Goal: Information Seeking & Learning: Compare options

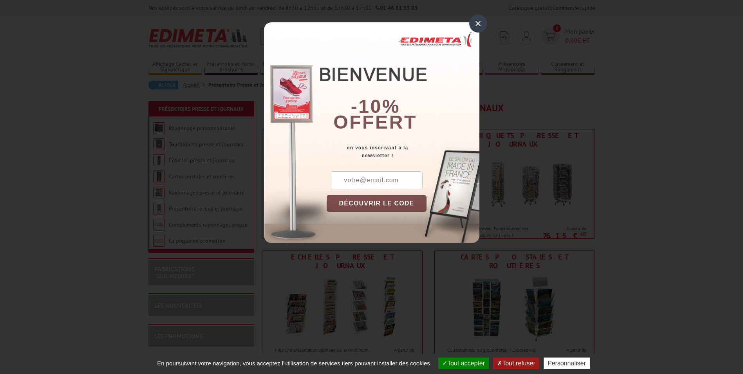
click at [473, 22] on div "×" at bounding box center [478, 23] width 18 height 18
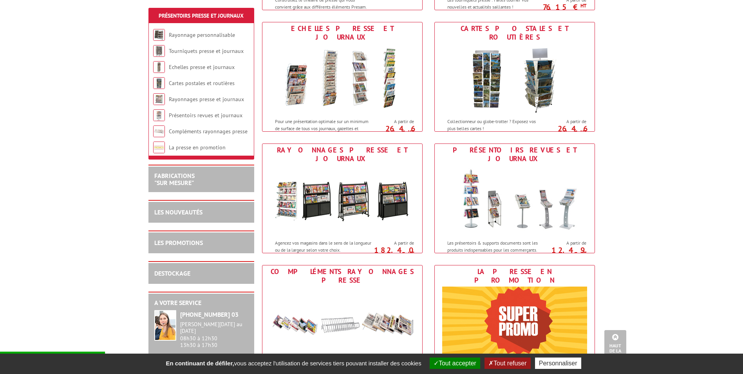
scroll to position [117, 0]
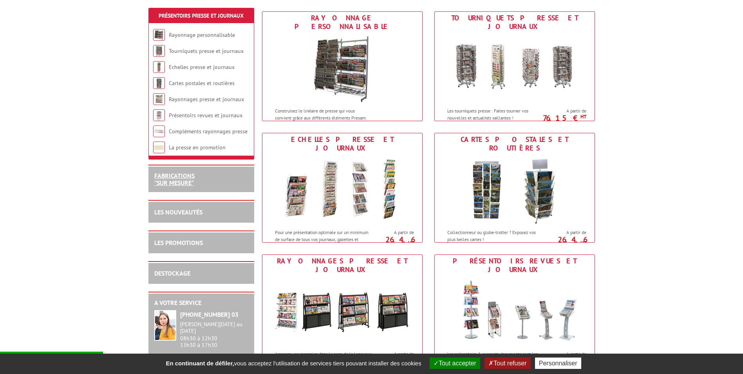
click at [177, 184] on link "FABRICATIONS "Sur Mesure"" at bounding box center [174, 178] width 40 height 15
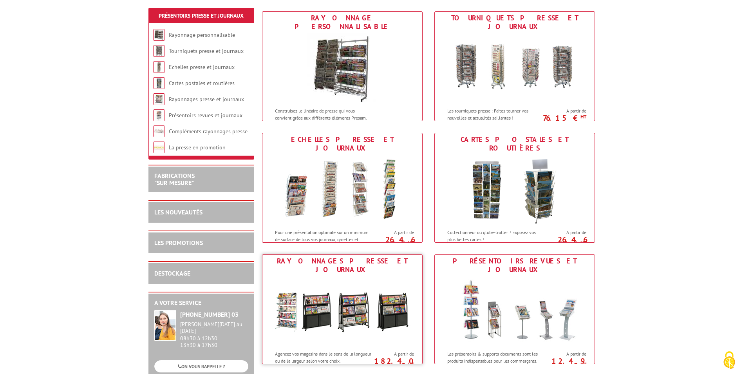
click at [343, 291] on img at bounding box center [342, 311] width 145 height 70
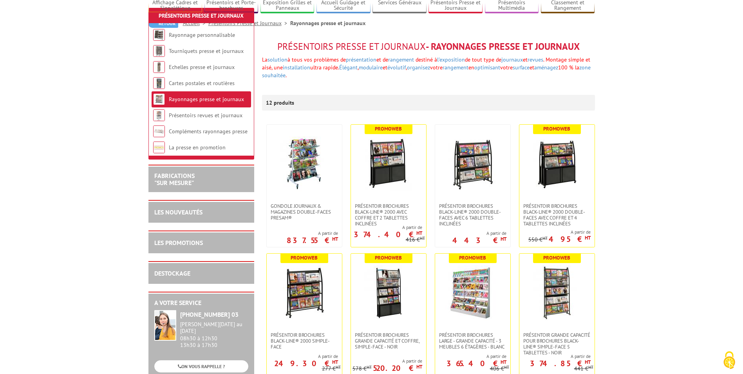
scroll to position [157, 0]
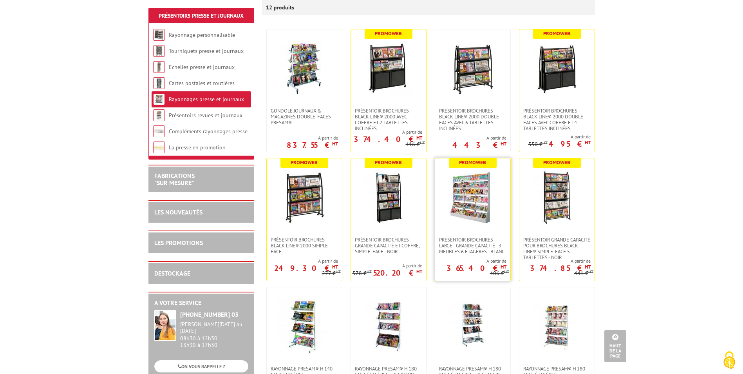
click at [464, 195] on img at bounding box center [472, 197] width 55 height 55
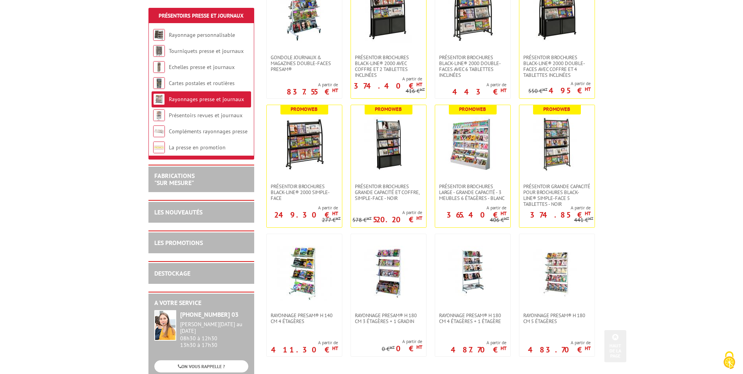
scroll to position [309, 0]
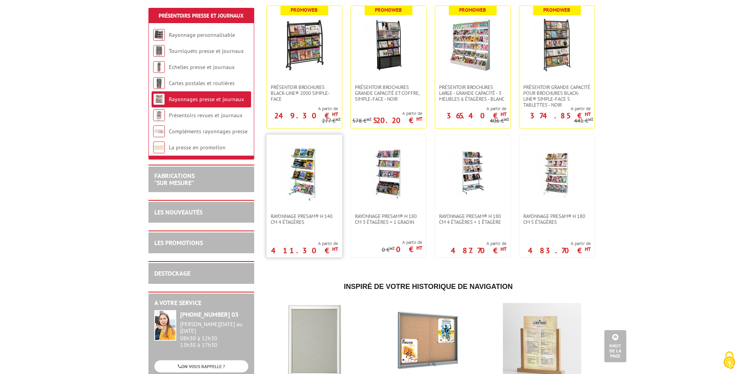
click at [303, 178] on img at bounding box center [304, 173] width 55 height 55
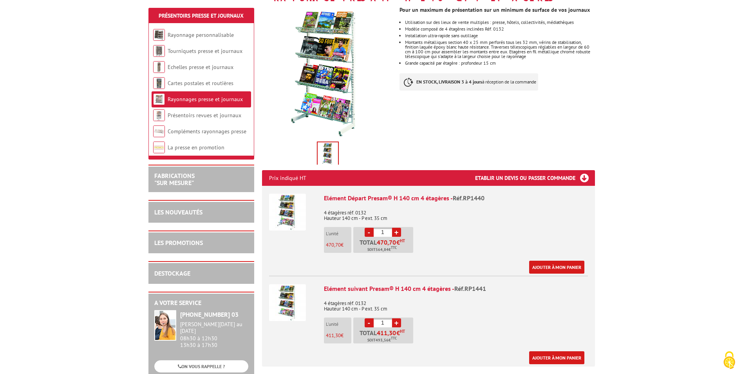
scroll to position [235, 0]
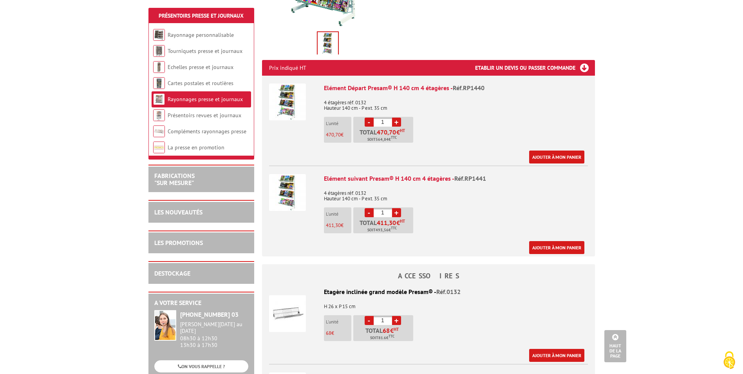
click at [294, 105] on img at bounding box center [287, 101] width 37 height 37
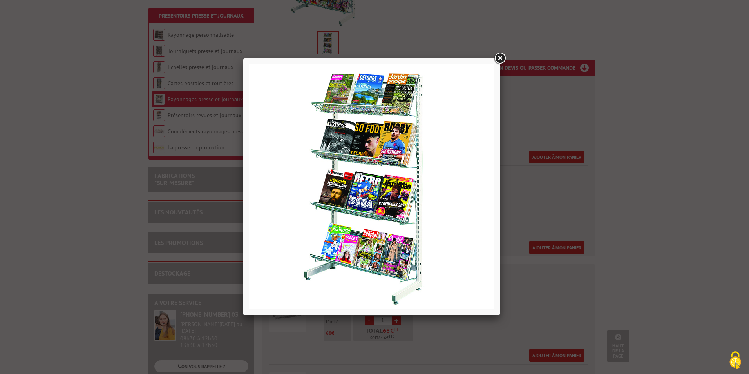
click at [503, 56] on link at bounding box center [500, 58] width 14 height 14
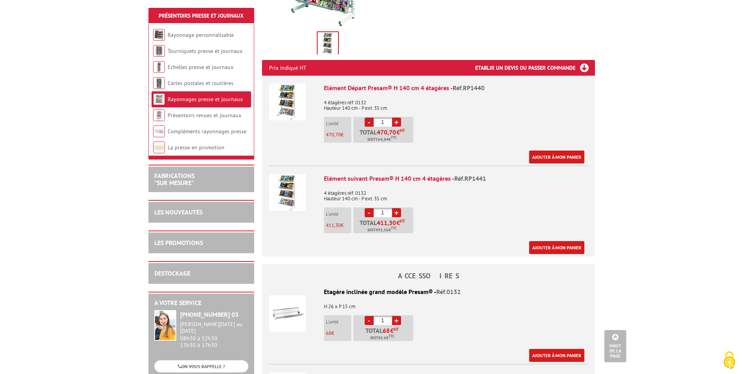
click at [292, 195] on img at bounding box center [287, 192] width 37 height 37
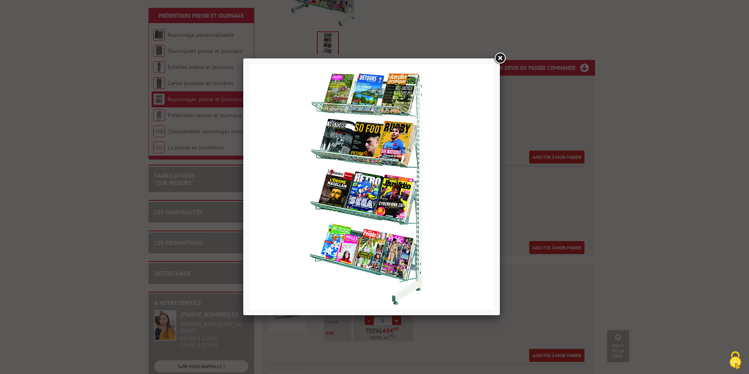
click at [498, 60] on link at bounding box center [500, 58] width 14 height 14
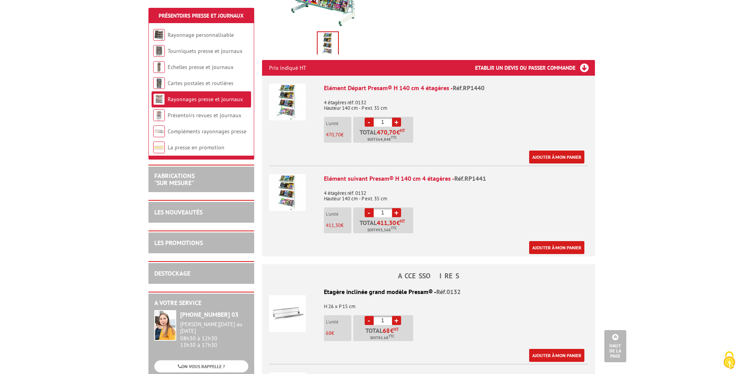
click at [286, 107] on img at bounding box center [287, 101] width 37 height 37
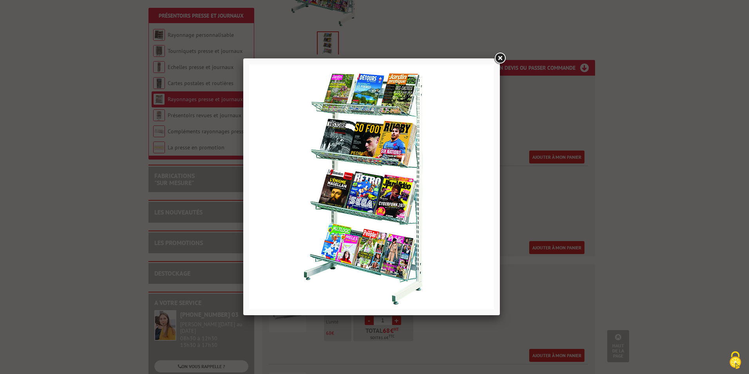
click at [499, 61] on link at bounding box center [500, 58] width 14 height 14
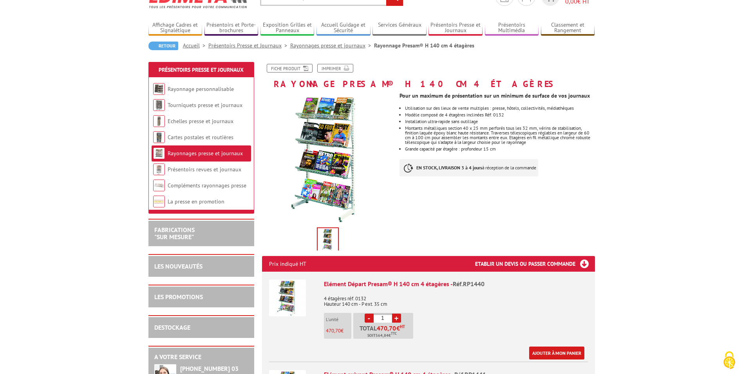
scroll to position [92, 0]
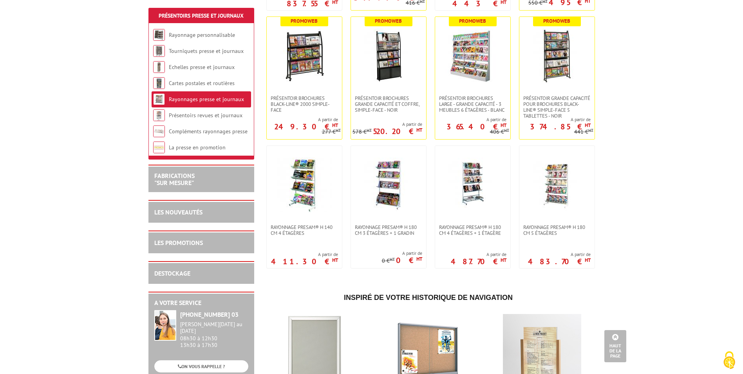
scroll to position [227, 0]
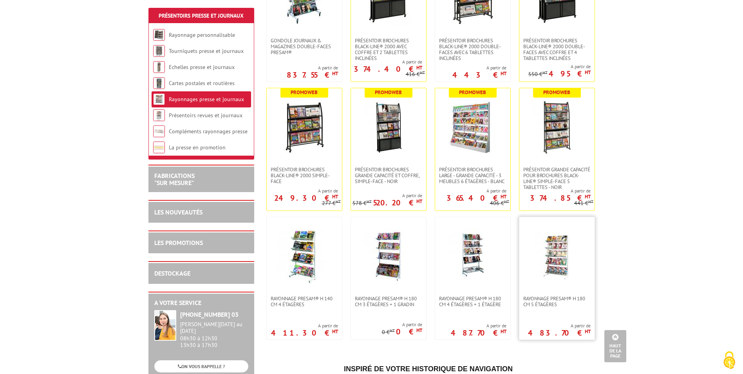
click at [564, 274] on img at bounding box center [556, 256] width 55 height 55
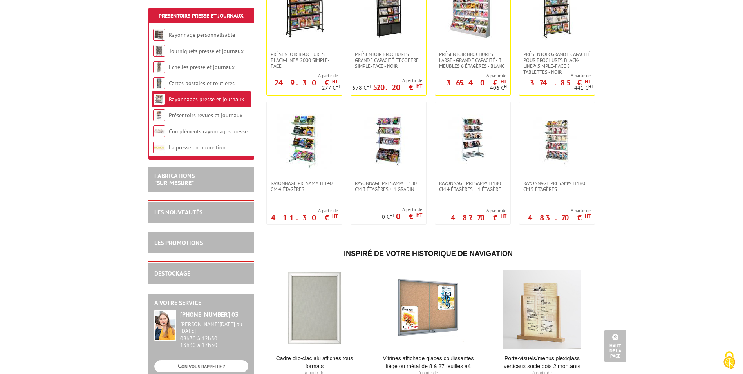
scroll to position [470, 0]
